Goal: Find specific fact: Find specific fact

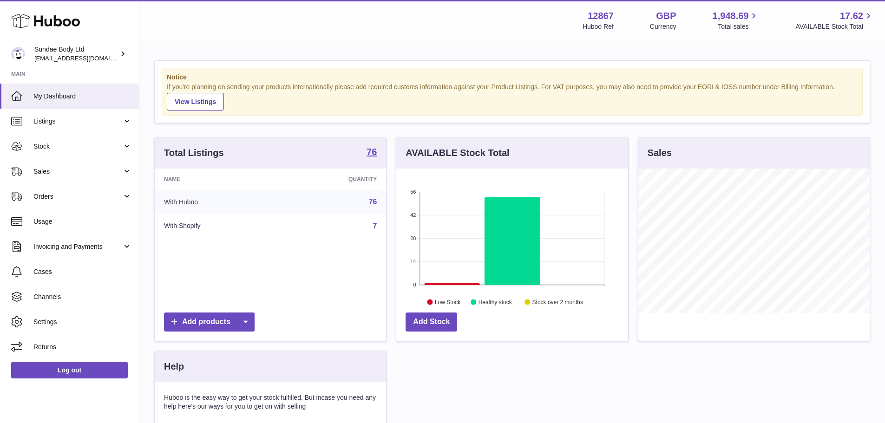
scroll to position [145, 232]
drag, startPoint x: 76, startPoint y: 169, endPoint x: 77, endPoint y: 192, distance: 23.2
click at [76, 169] on span "Sales" at bounding box center [77, 171] width 89 height 9
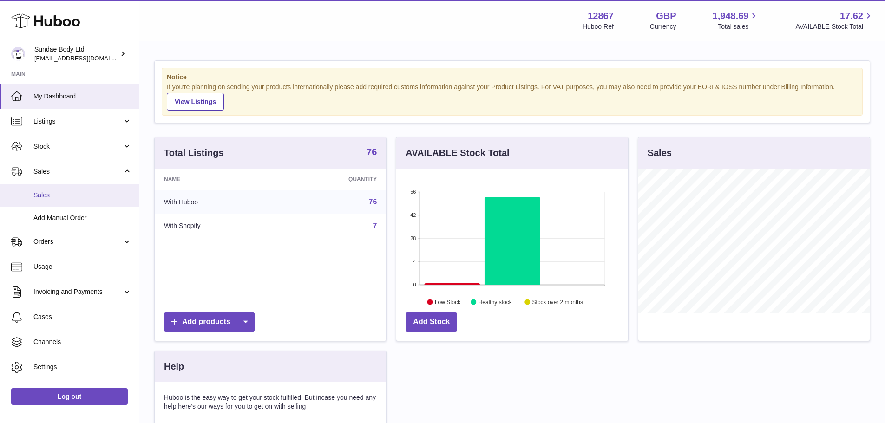
click at [78, 196] on span "Sales" at bounding box center [82, 195] width 98 height 9
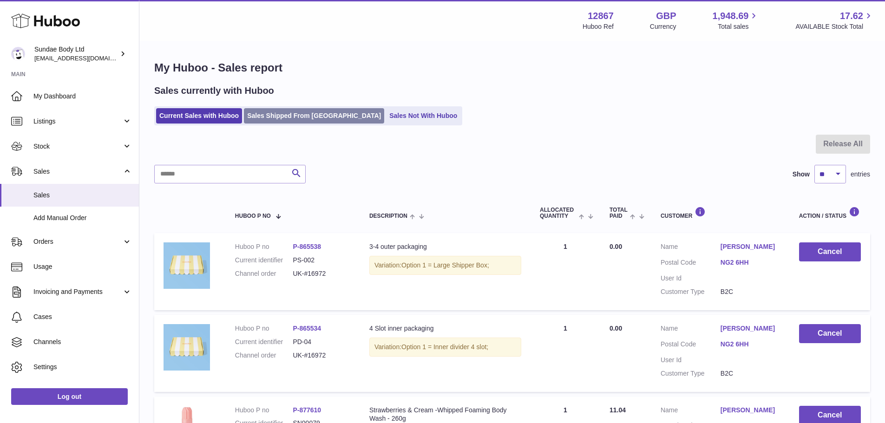
click at [286, 113] on link "Sales Shipped From Huboo" at bounding box center [314, 115] width 140 height 15
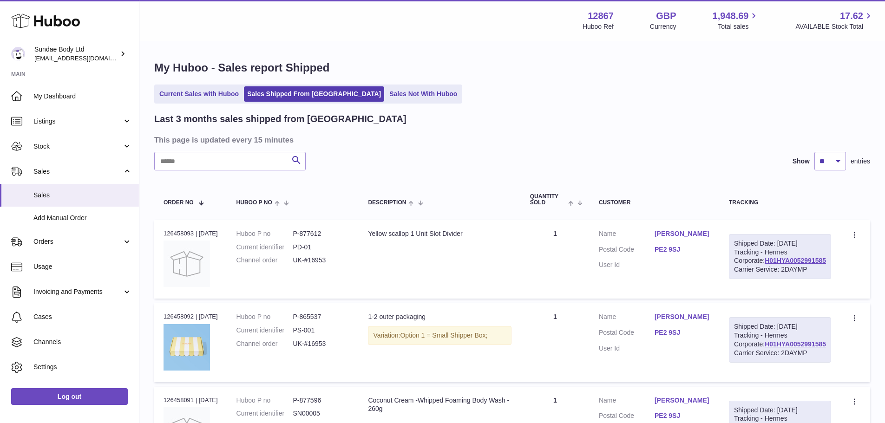
drag, startPoint x: 254, startPoint y: 147, endPoint x: 238, endPoint y: 176, distance: 32.9
click at [236, 160] on input "text" at bounding box center [229, 161] width 151 height 19
click at [133, 142] on link "Stock" at bounding box center [69, 146] width 139 height 25
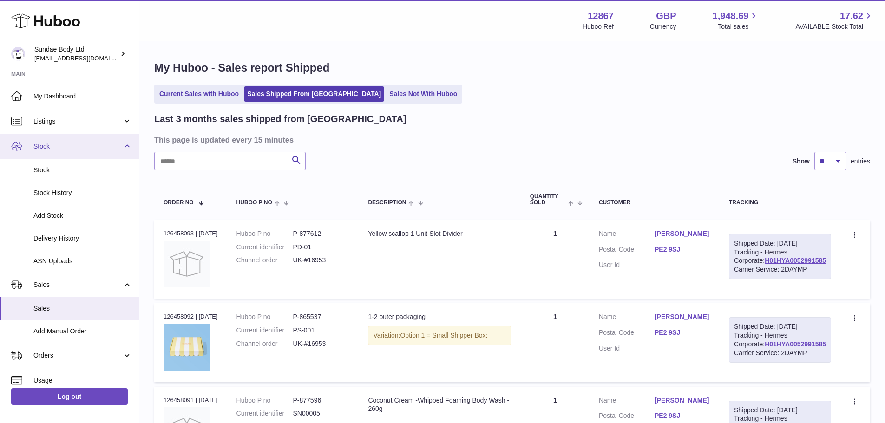
click at [109, 151] on link "Stock" at bounding box center [69, 146] width 139 height 25
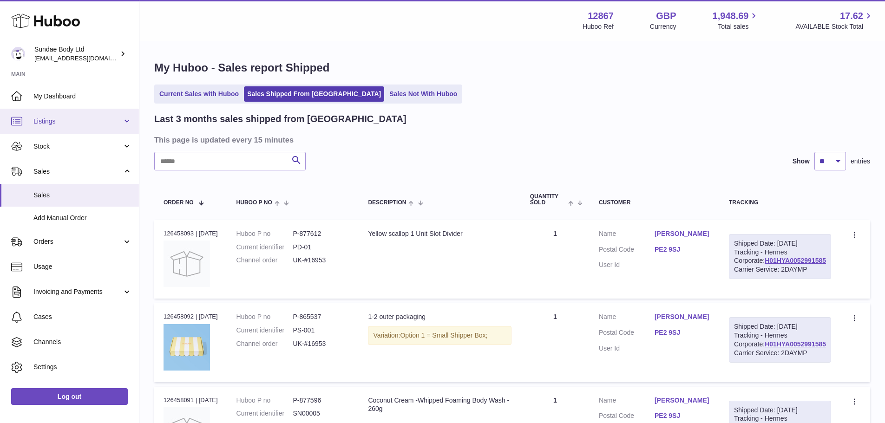
click at [104, 121] on span "Listings" at bounding box center [77, 121] width 89 height 9
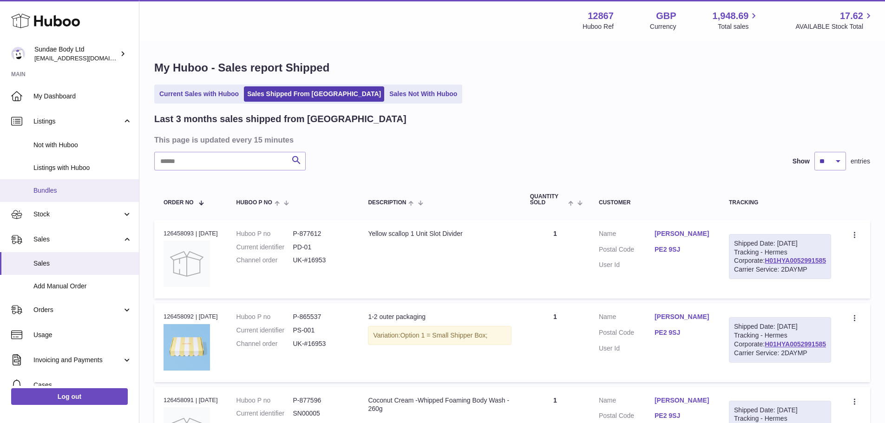
click at [91, 184] on link "Bundles" at bounding box center [69, 190] width 139 height 23
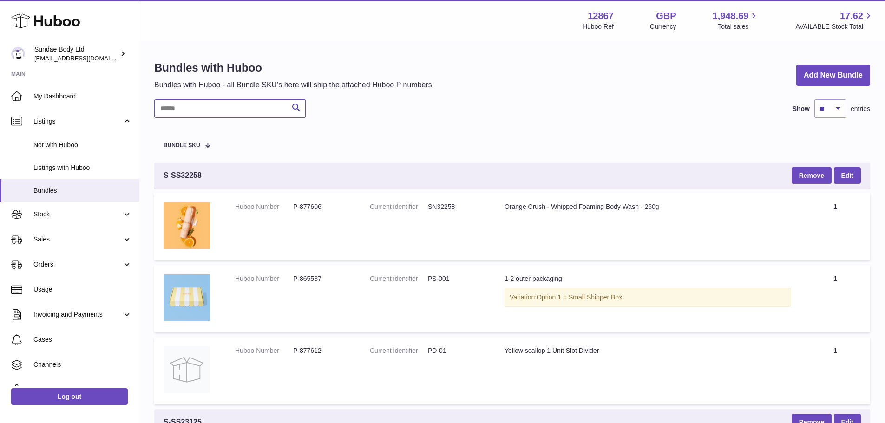
click at [245, 109] on input "text" at bounding box center [229, 108] width 151 height 19
paste input "*********"
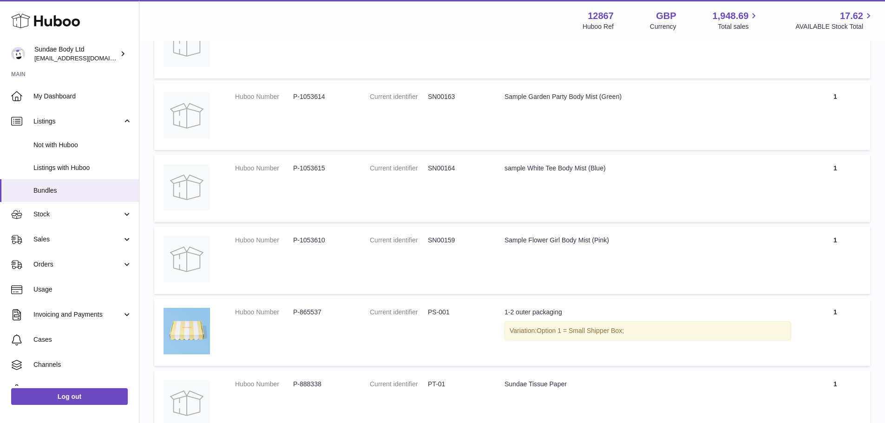
scroll to position [491, 0]
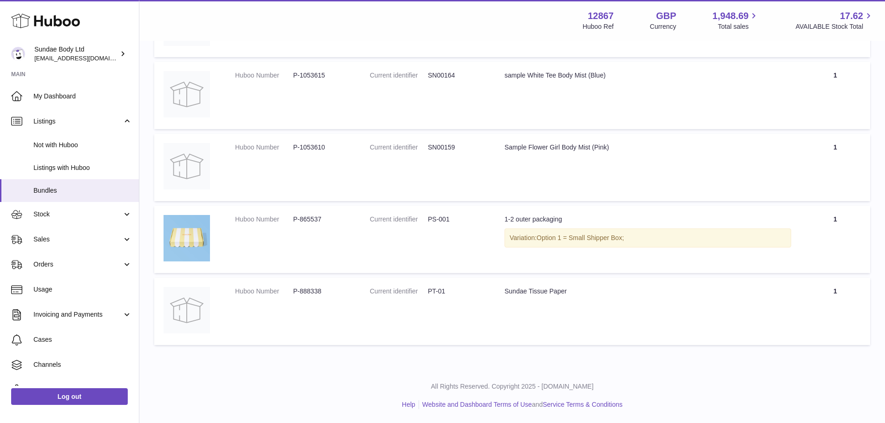
type input "*********"
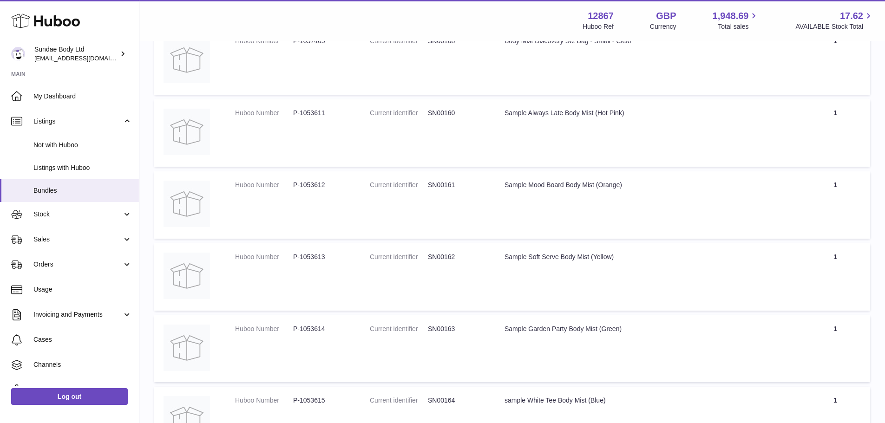
scroll to position [0, 0]
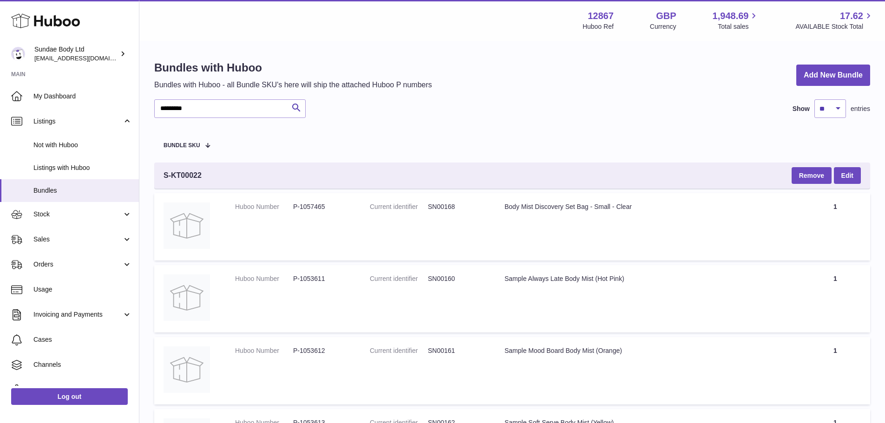
click at [326, 203] on dd "P-1057465" at bounding box center [322, 206] width 58 height 9
click at [319, 205] on dd "P-1057465" at bounding box center [322, 206] width 58 height 9
copy dd "1057465"
drag, startPoint x: 294, startPoint y: 276, endPoint x: 322, endPoint y: 276, distance: 27.9
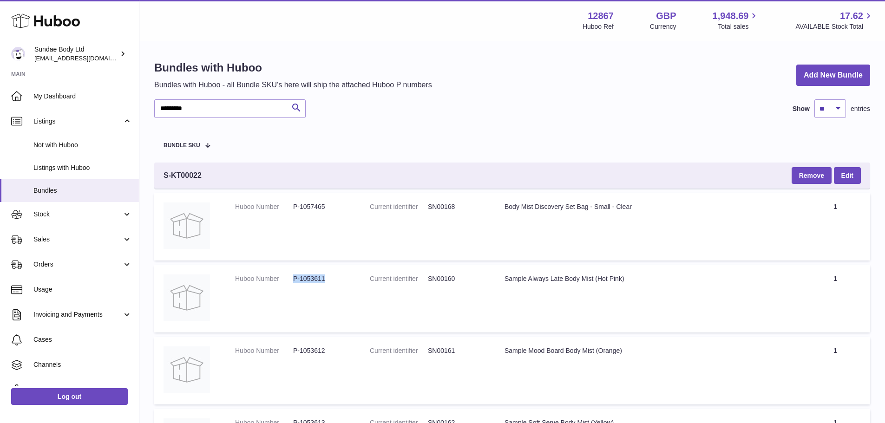
click at [322, 276] on dl "Huboo Number P-1053611" at bounding box center [293, 280] width 116 height 13
copy dl "P-1053611"
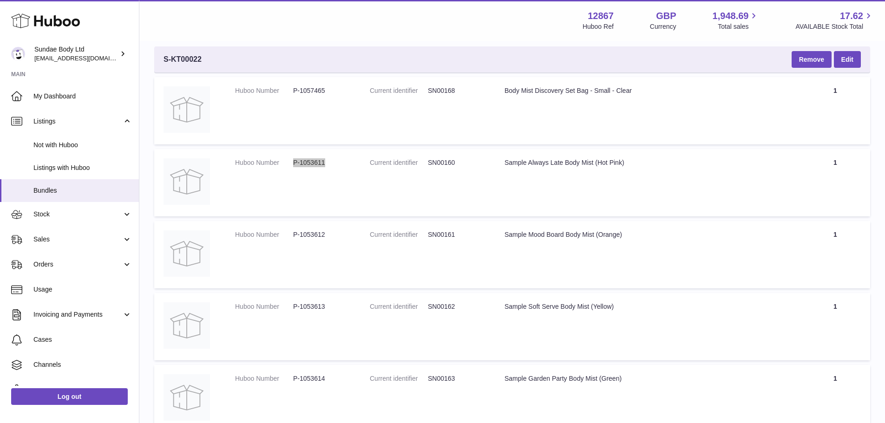
scroll to position [139, 0]
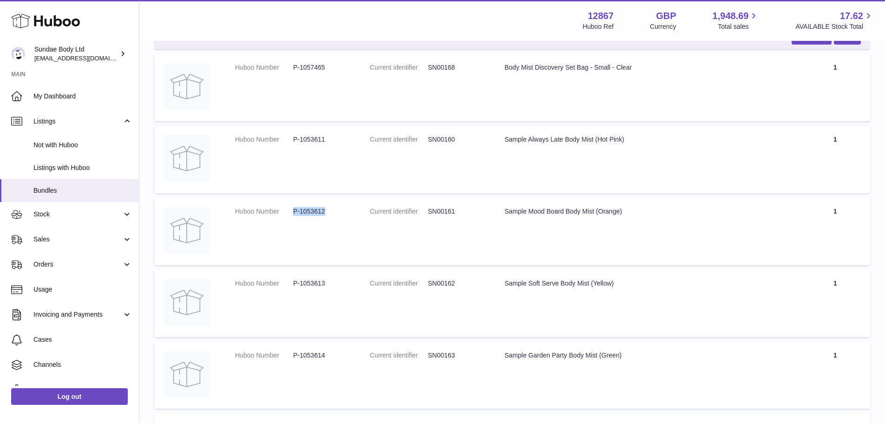
drag, startPoint x: 331, startPoint y: 212, endPoint x: 292, endPoint y: 213, distance: 39.0
click at [292, 213] on dl "Huboo Number P-1053612" at bounding box center [293, 213] width 116 height 13
copy dl "P-1053612"
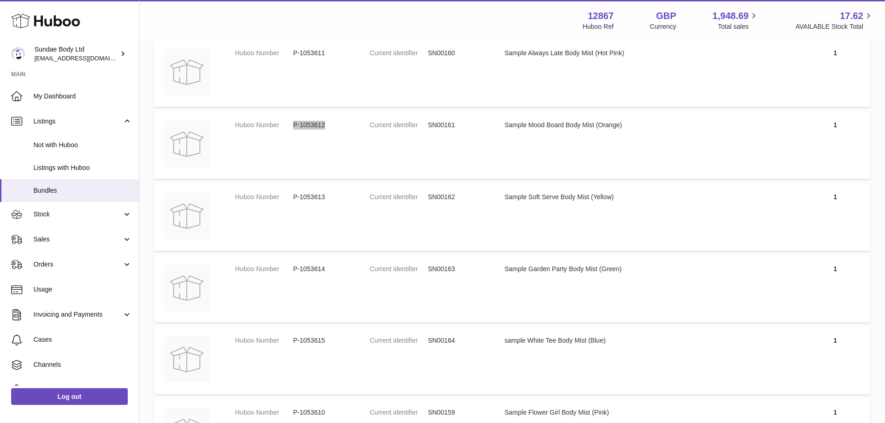
scroll to position [232, 0]
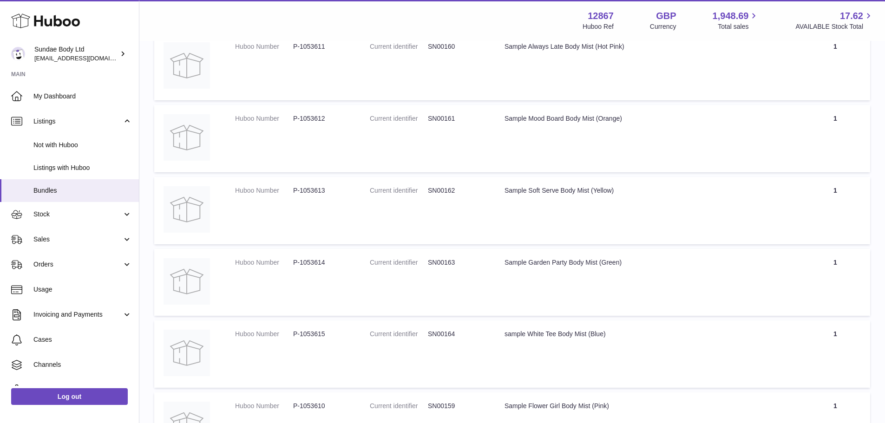
click at [310, 188] on dd "P-1053613" at bounding box center [322, 190] width 58 height 9
copy tr "P-1053613"
click at [305, 262] on dd "P-1053614" at bounding box center [322, 262] width 58 height 9
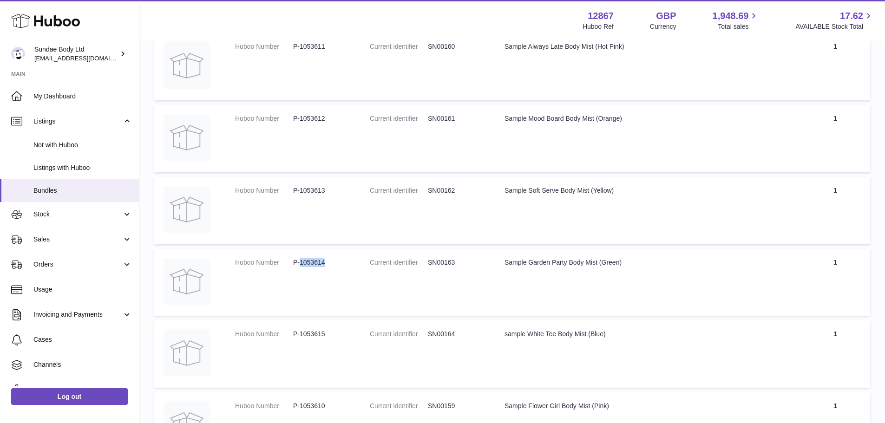
click at [305, 262] on dd "P-1053614" at bounding box center [322, 262] width 58 height 9
copy tr "P-1053614"
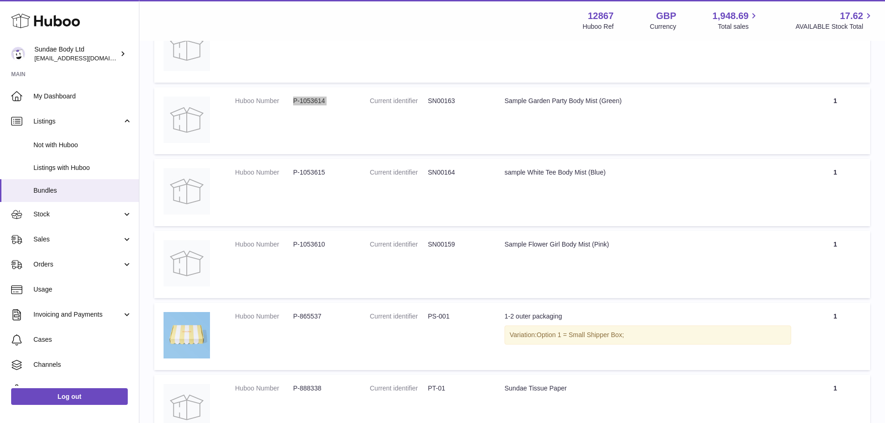
scroll to position [418, 0]
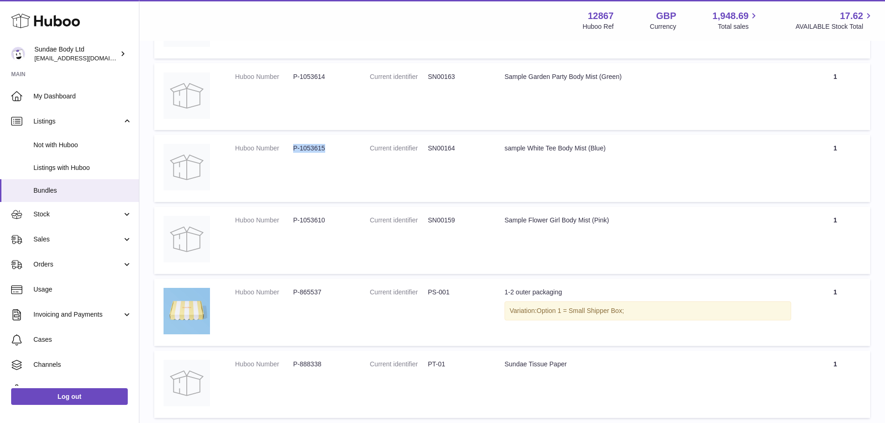
drag, startPoint x: 293, startPoint y: 149, endPoint x: 323, endPoint y: 148, distance: 29.8
click at [323, 148] on dd "P-1053615" at bounding box center [322, 148] width 58 height 9
copy dd "P-1053615"
click at [309, 223] on dd "P-1053610" at bounding box center [322, 220] width 58 height 9
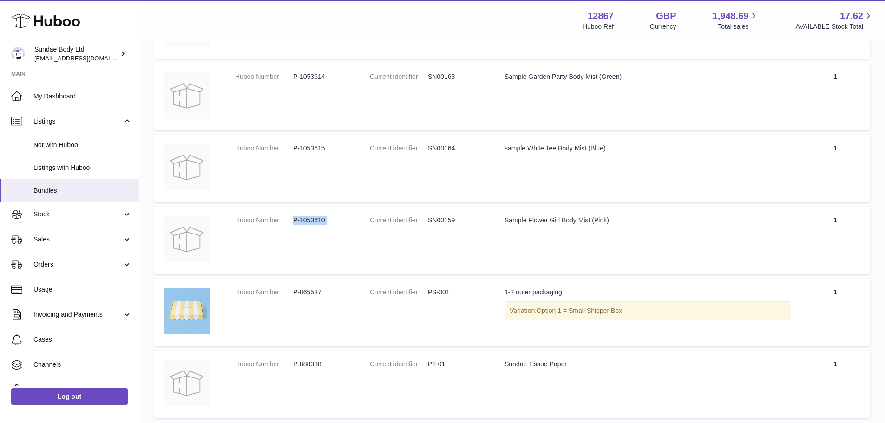
click at [309, 223] on dd "P-1053610" at bounding box center [322, 220] width 58 height 9
copy tr "P-1053610"
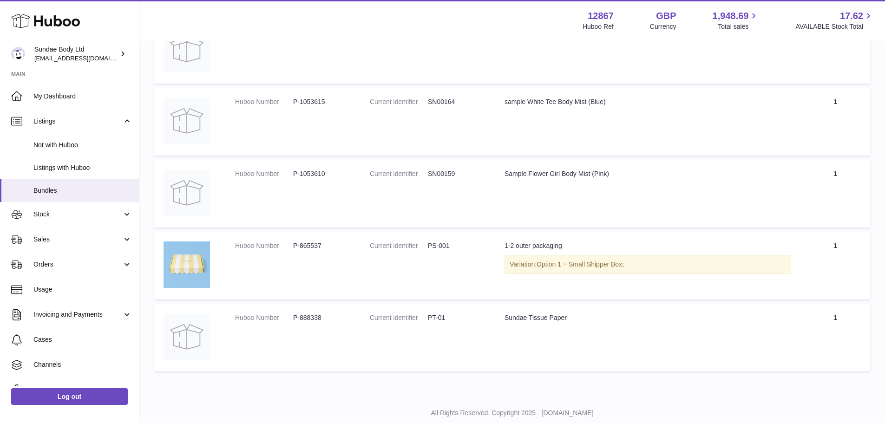
click at [308, 247] on dd "P-865537" at bounding box center [322, 245] width 58 height 9
copy tr "P-865537"
click at [313, 320] on dd "P-888338" at bounding box center [322, 317] width 58 height 9
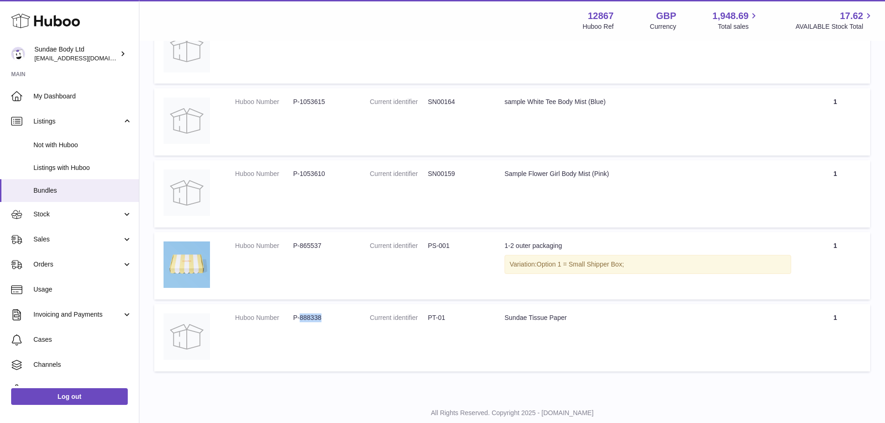
click at [313, 320] on dd "P-888338" at bounding box center [322, 317] width 58 height 9
copy tr "P-888338"
